Goal: Transaction & Acquisition: Book appointment/travel/reservation

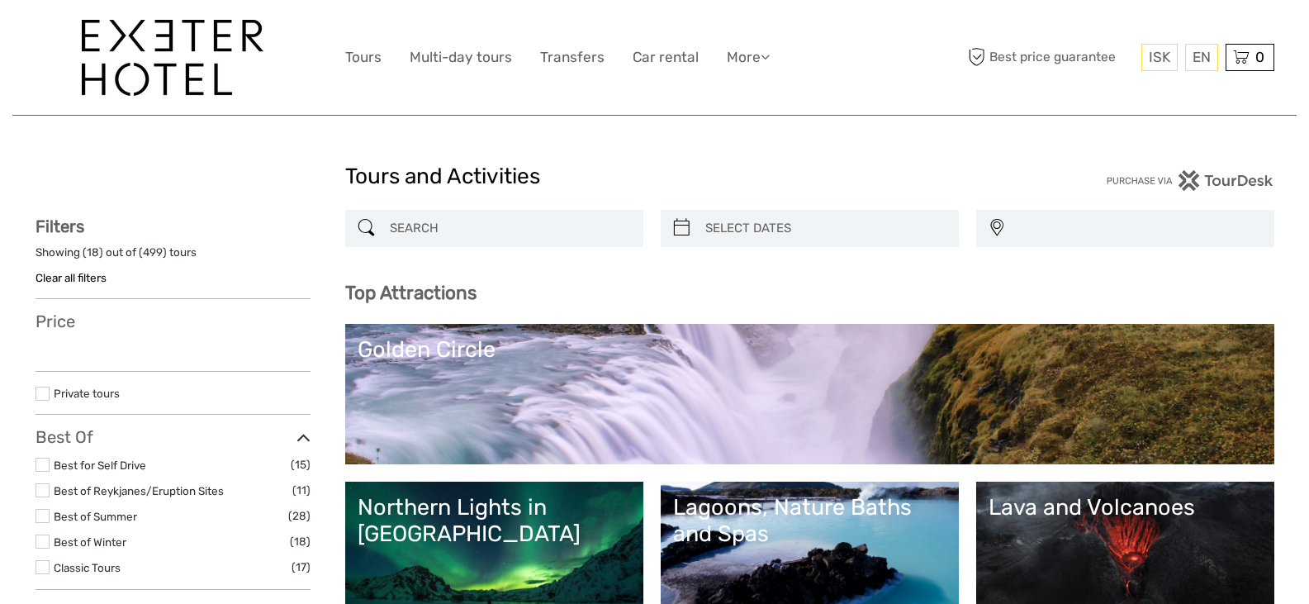
select select
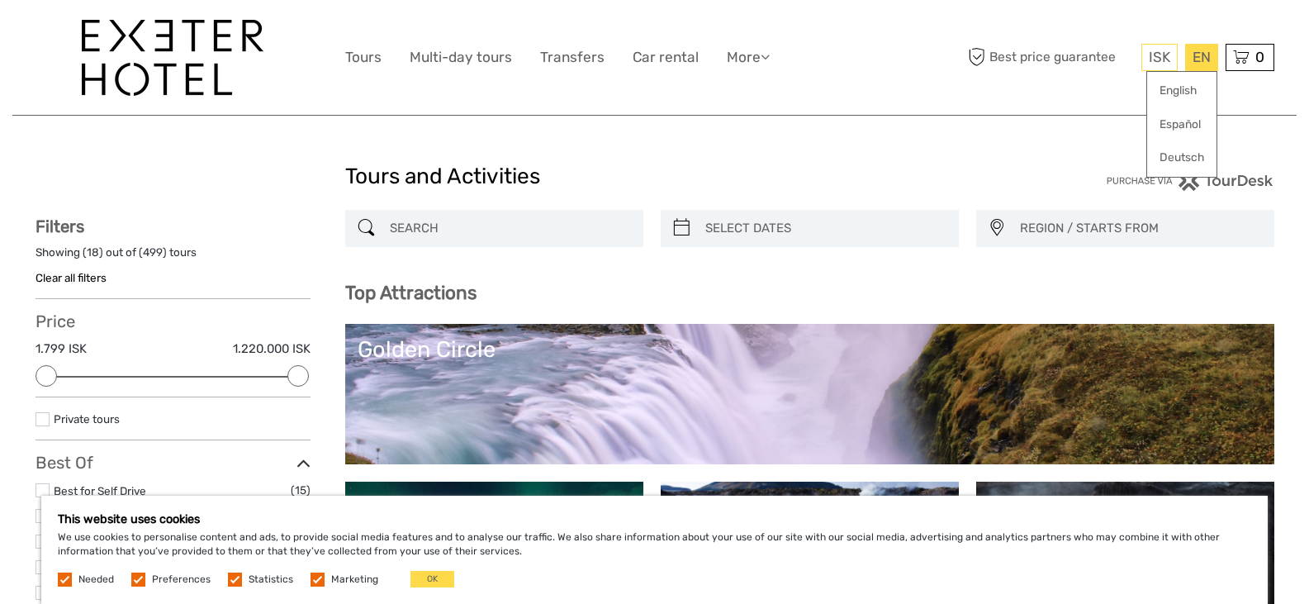
click at [1192, 64] on div "EN English Español Deutsch" at bounding box center [1201, 57] width 33 height 27
click at [1174, 90] on link "English" at bounding box center [1181, 91] width 69 height 30
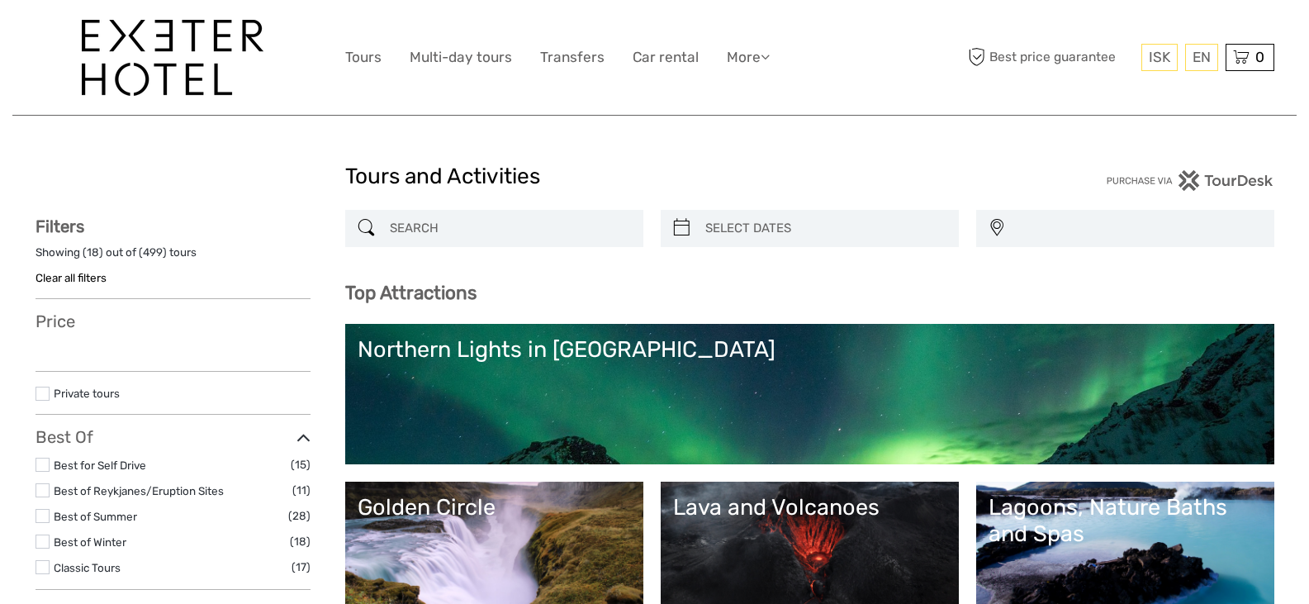
select select
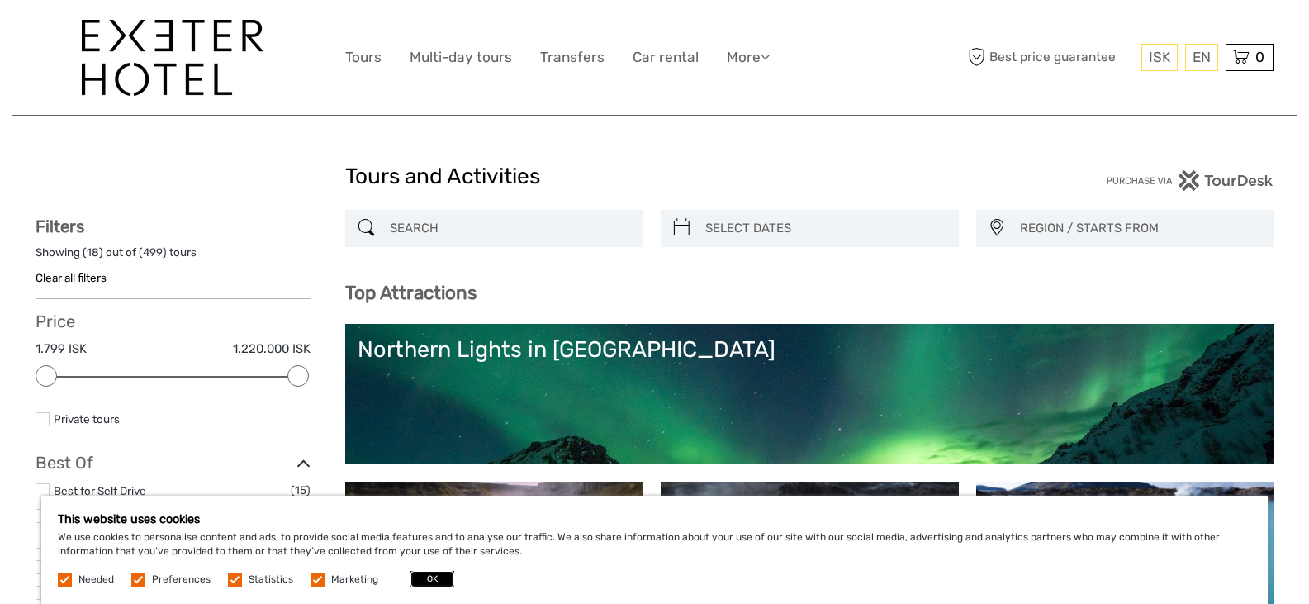
click at [420, 576] on button "OK" at bounding box center [432, 579] width 44 height 17
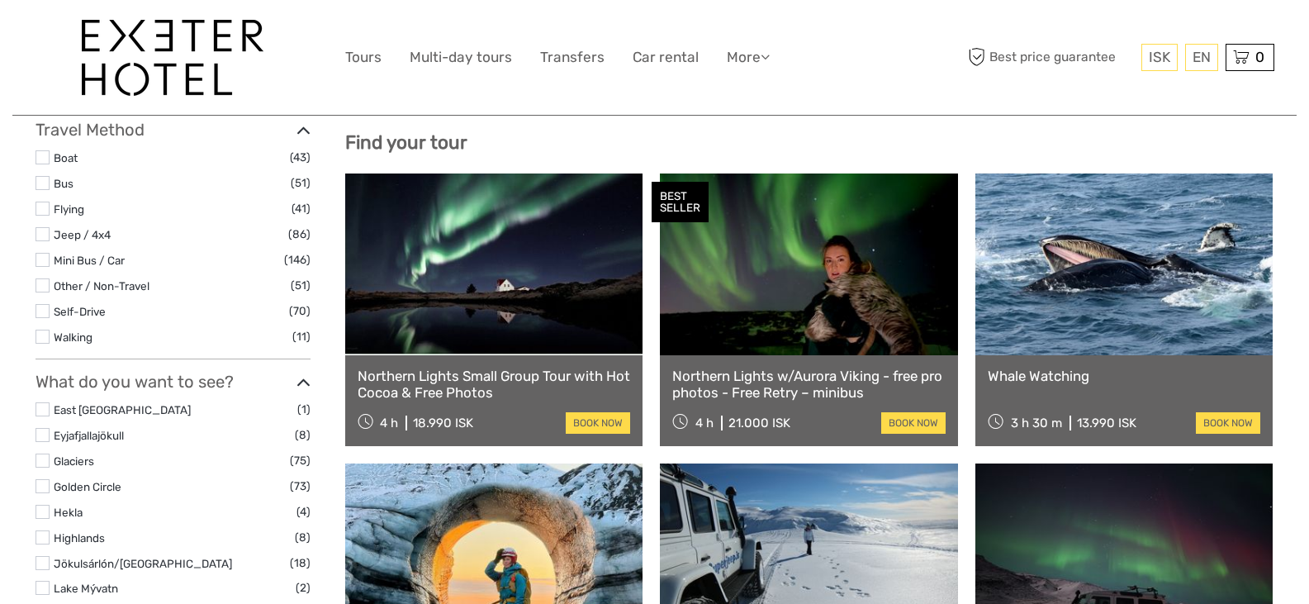
scroll to position [330, 0]
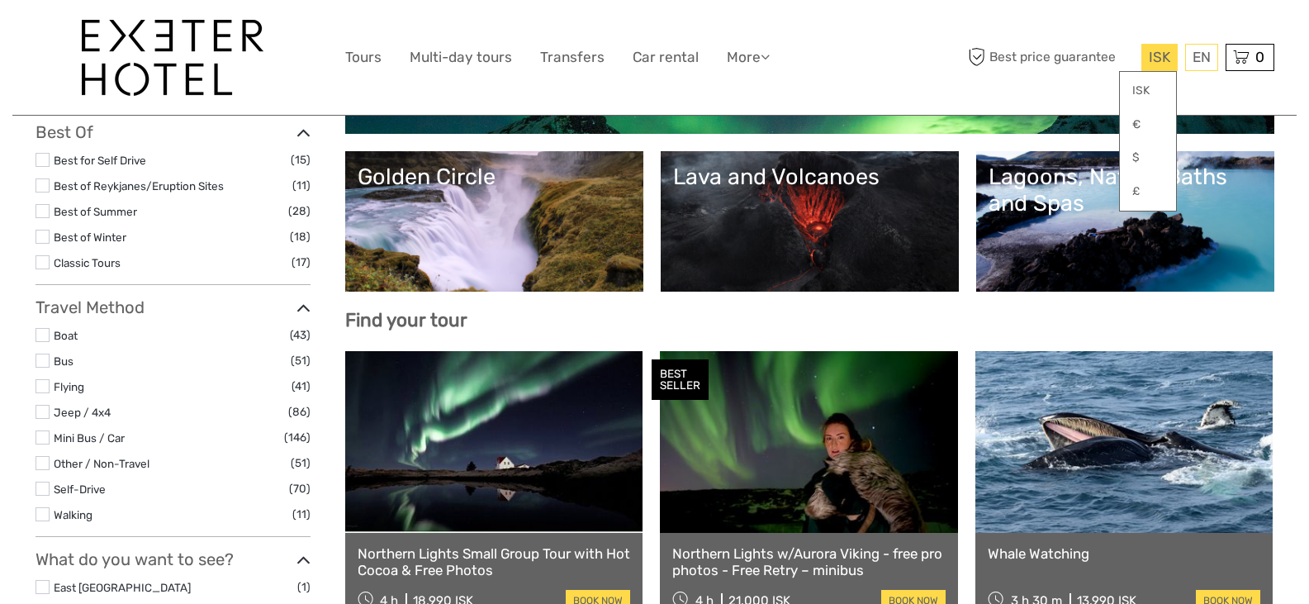
click at [1165, 53] on span "ISK" at bounding box center [1159, 57] width 21 height 17
click at [1134, 187] on link "£" at bounding box center [1148, 192] width 56 height 30
click at [1130, 190] on link "£" at bounding box center [1148, 192] width 56 height 30
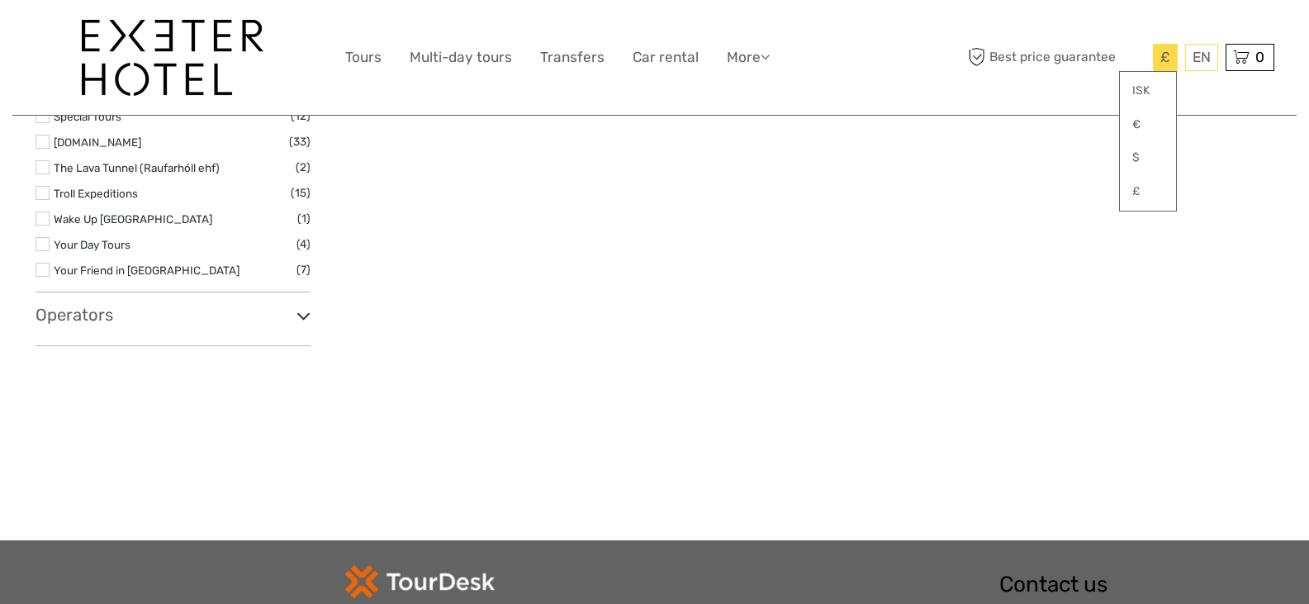
scroll to position [2643, 0]
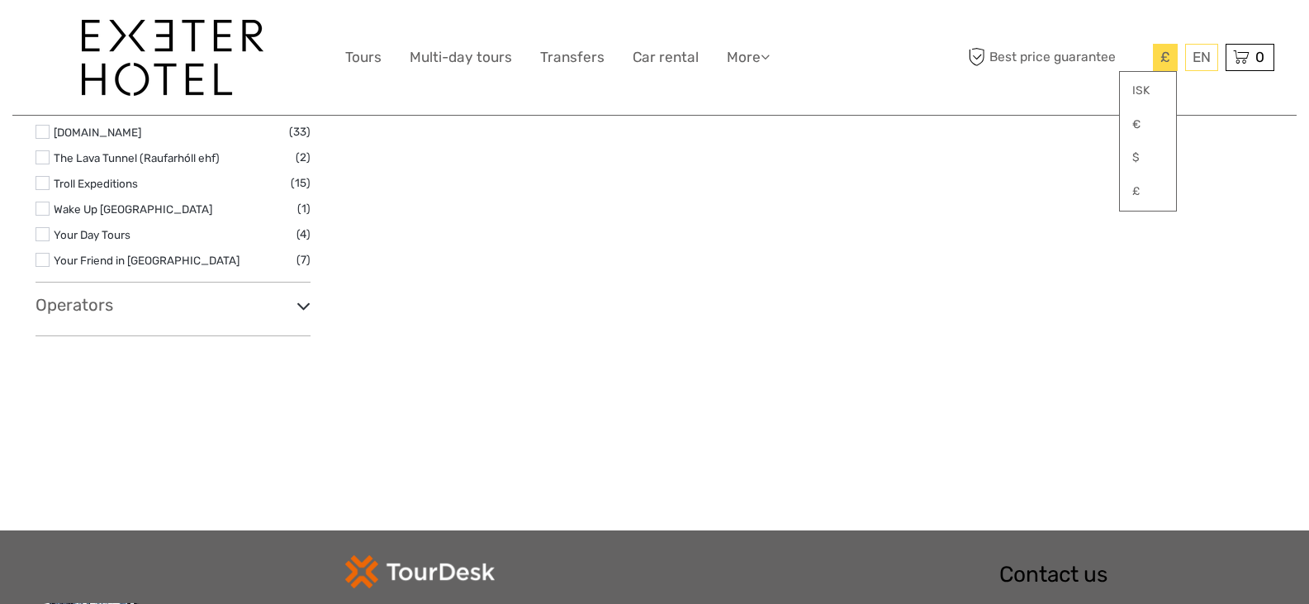
click at [300, 301] on icon at bounding box center [303, 306] width 14 height 22
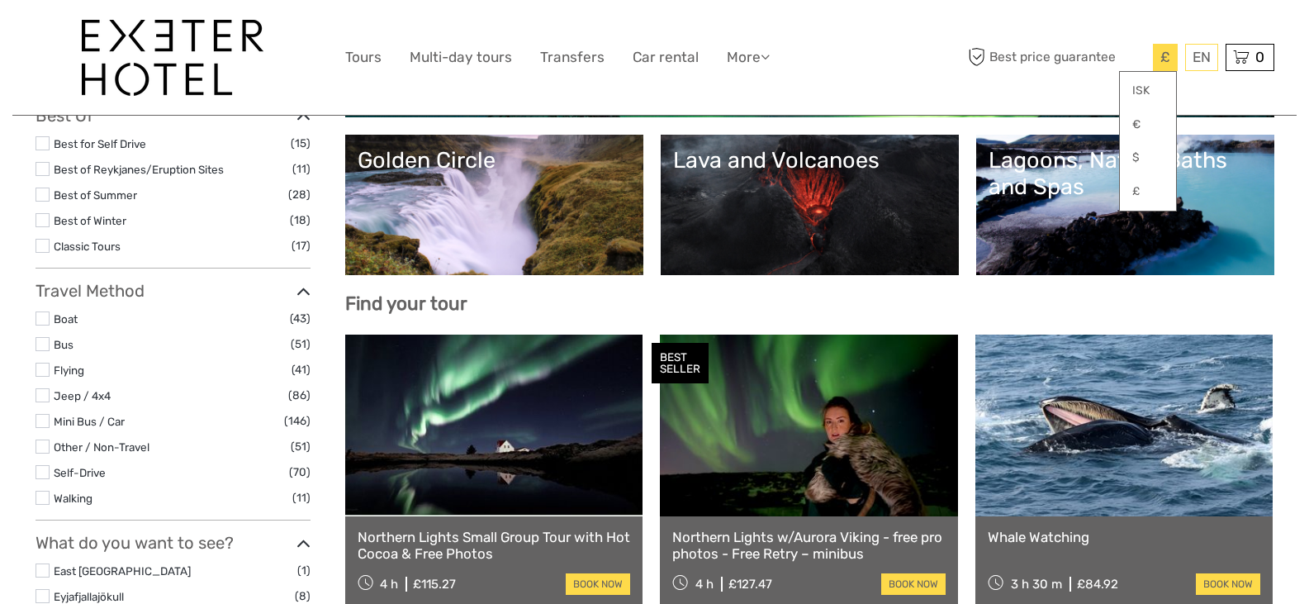
scroll to position [413, 0]
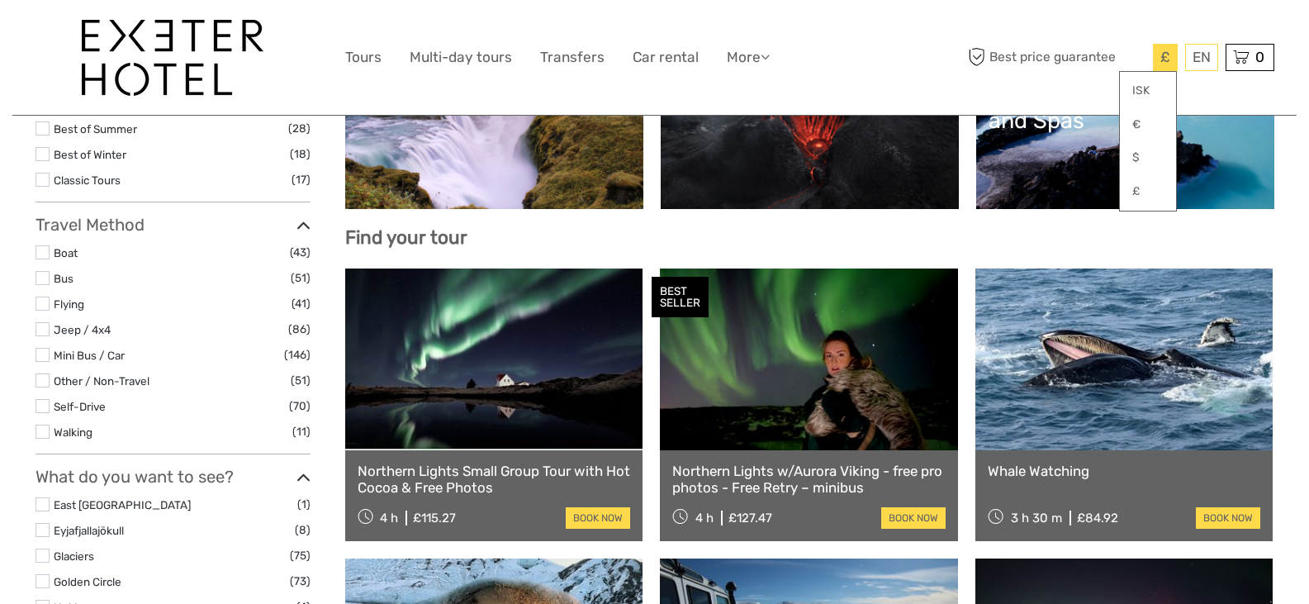
click at [524, 365] on link at bounding box center [494, 359] width 298 height 182
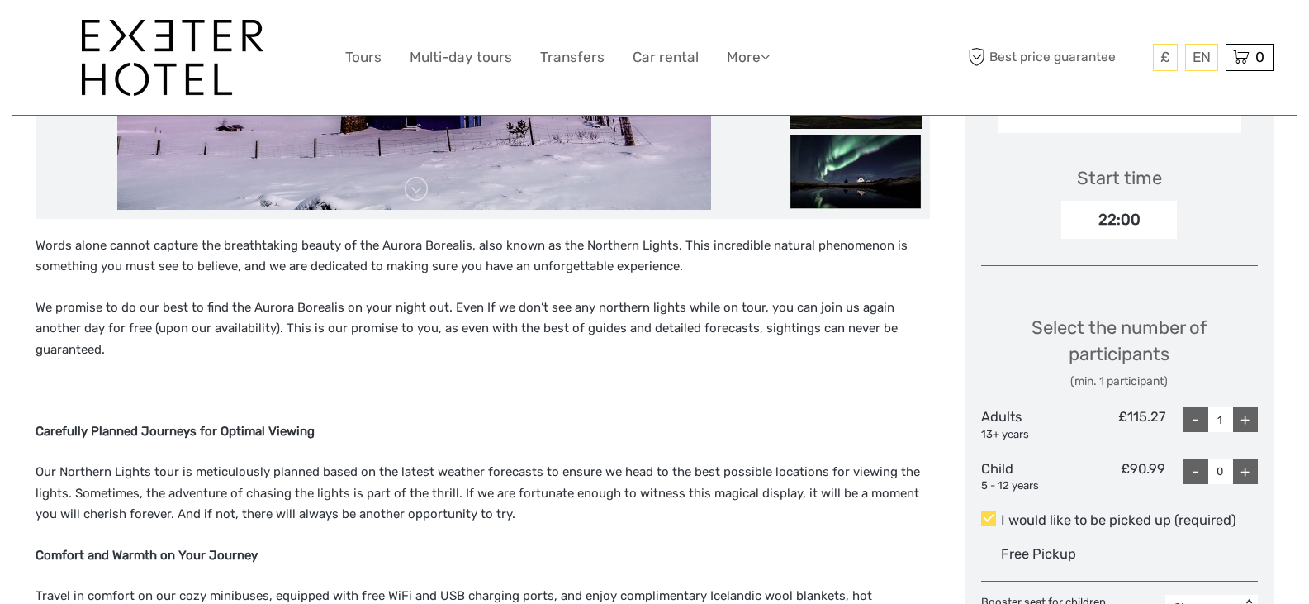
scroll to position [495, 0]
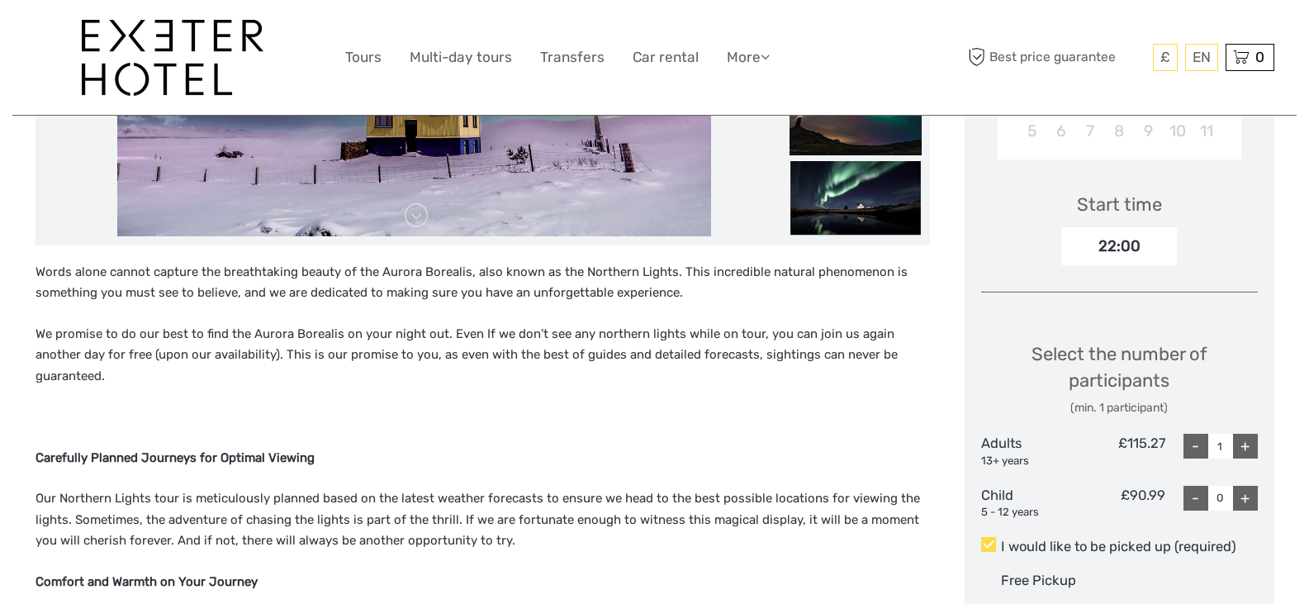
click at [1237, 443] on div "+" at bounding box center [1245, 446] width 25 height 25
type input "2"
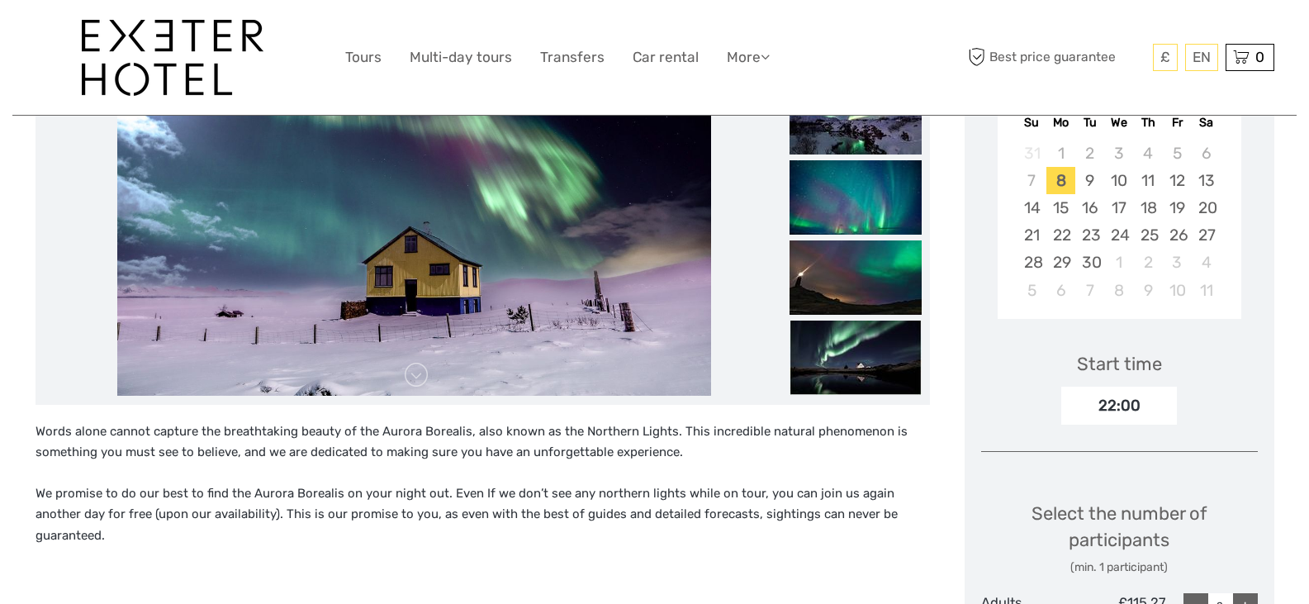
scroll to position [165, 0]
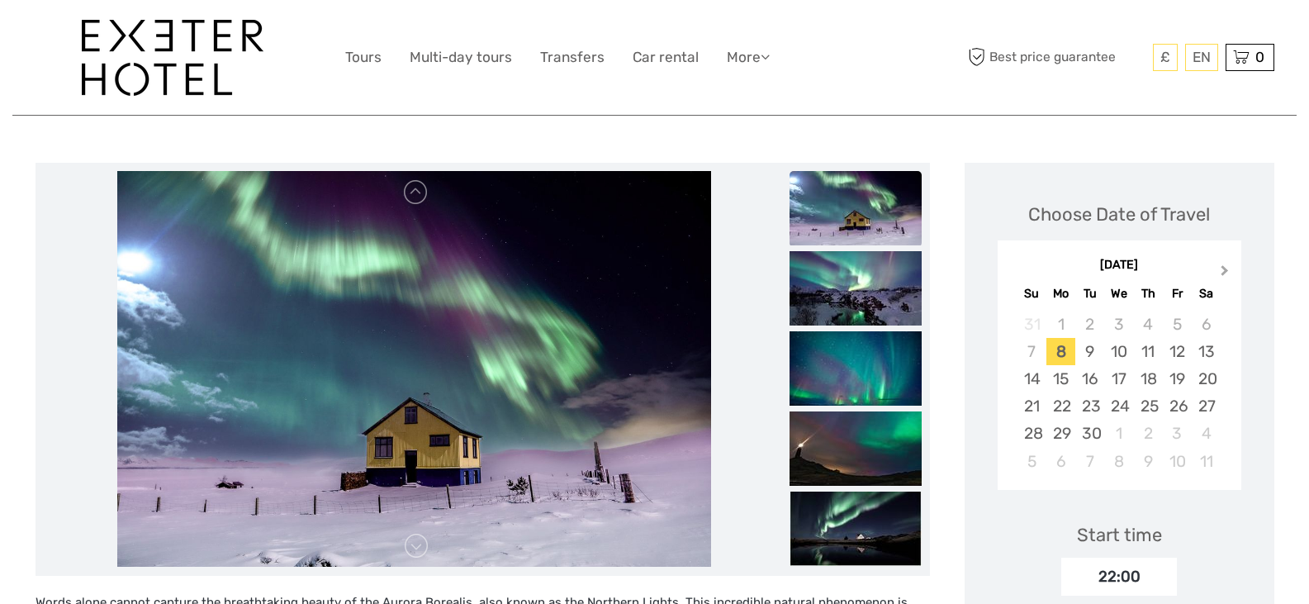
click at [1225, 268] on span "Next Month" at bounding box center [1225, 274] width 0 height 24
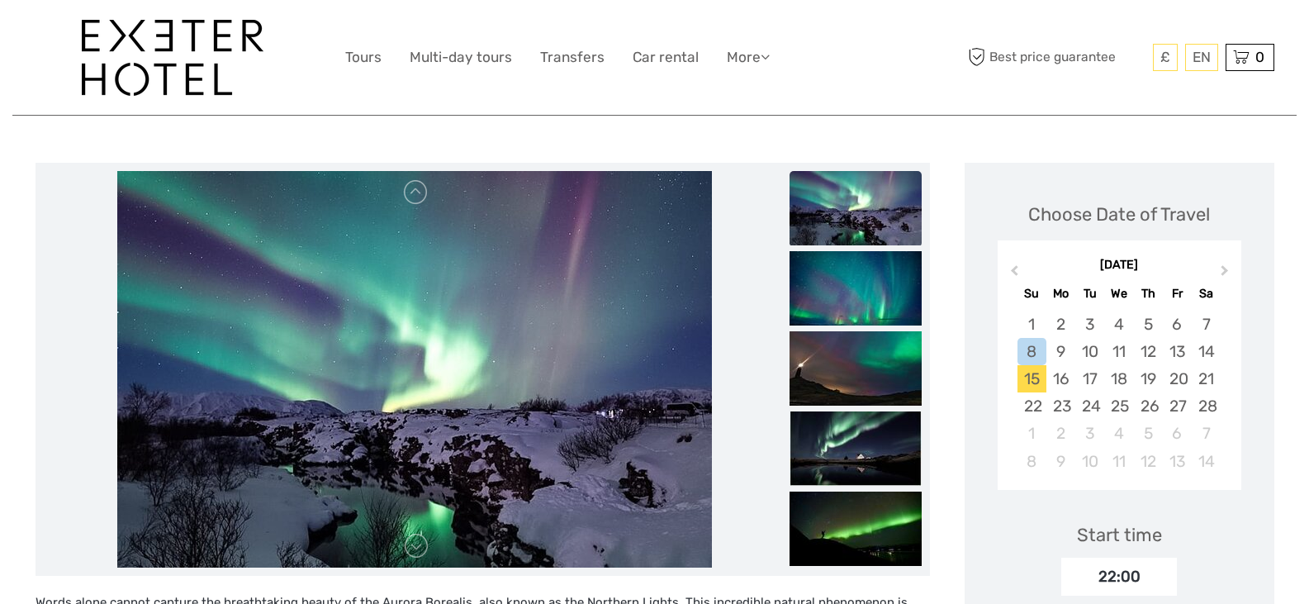
click at [1037, 377] on div "15" at bounding box center [1031, 378] width 29 height 27
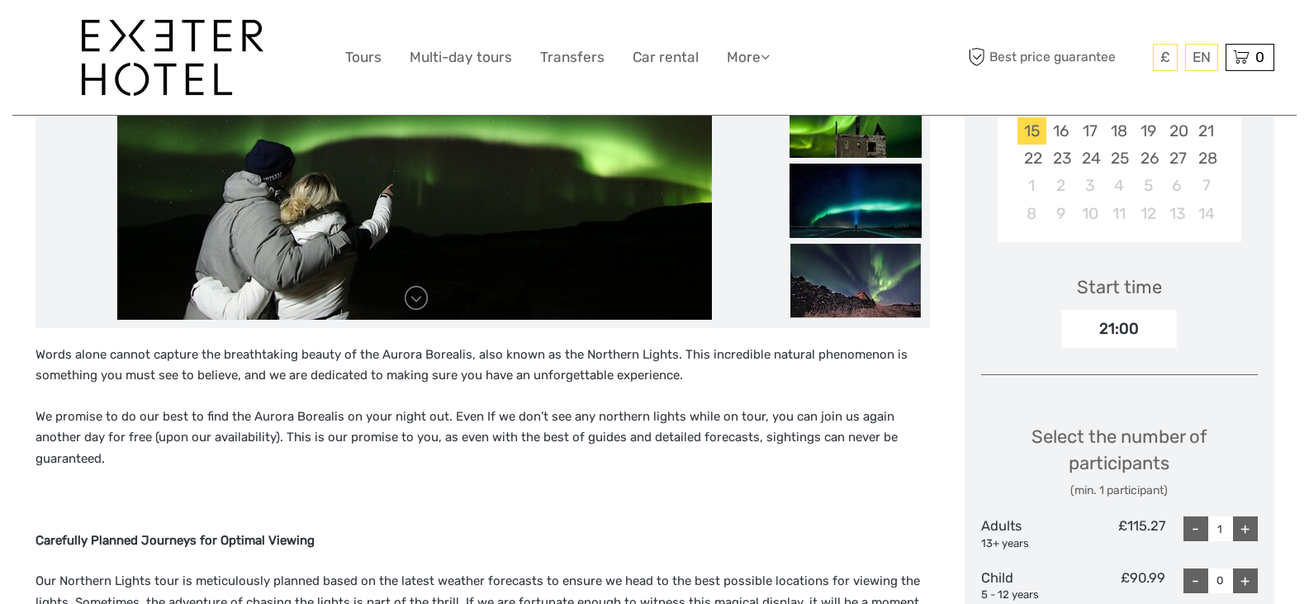
scroll to position [0, 0]
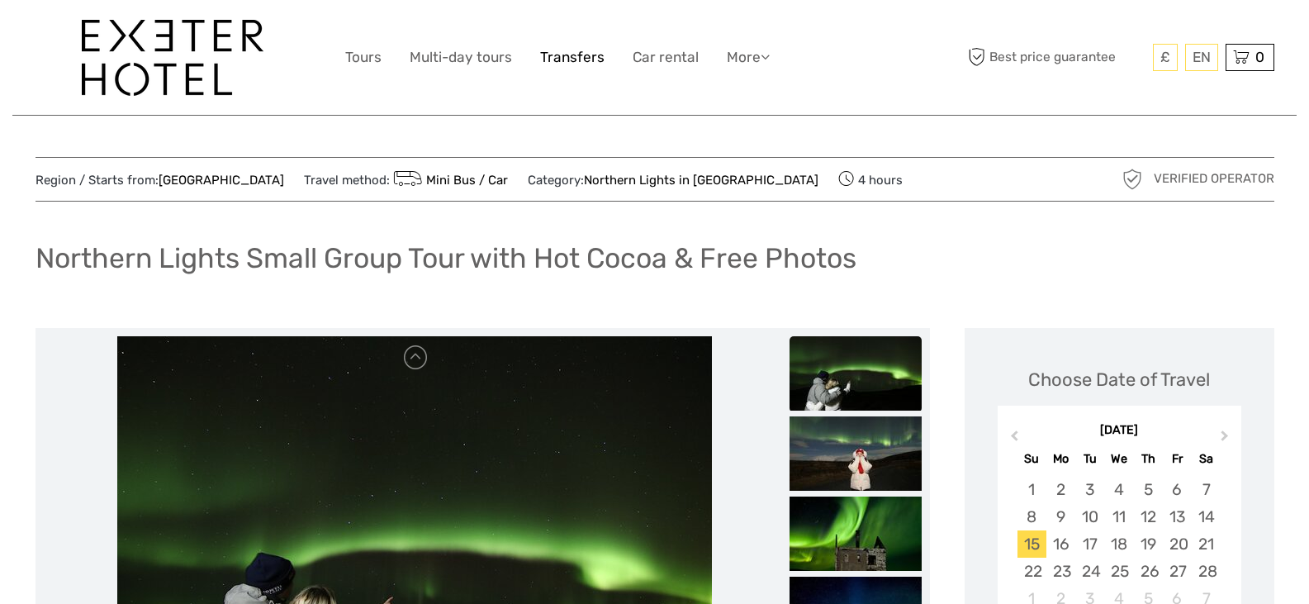
click at [578, 54] on link "Transfers" at bounding box center [572, 57] width 64 height 24
